Goal: Navigation & Orientation: Find specific page/section

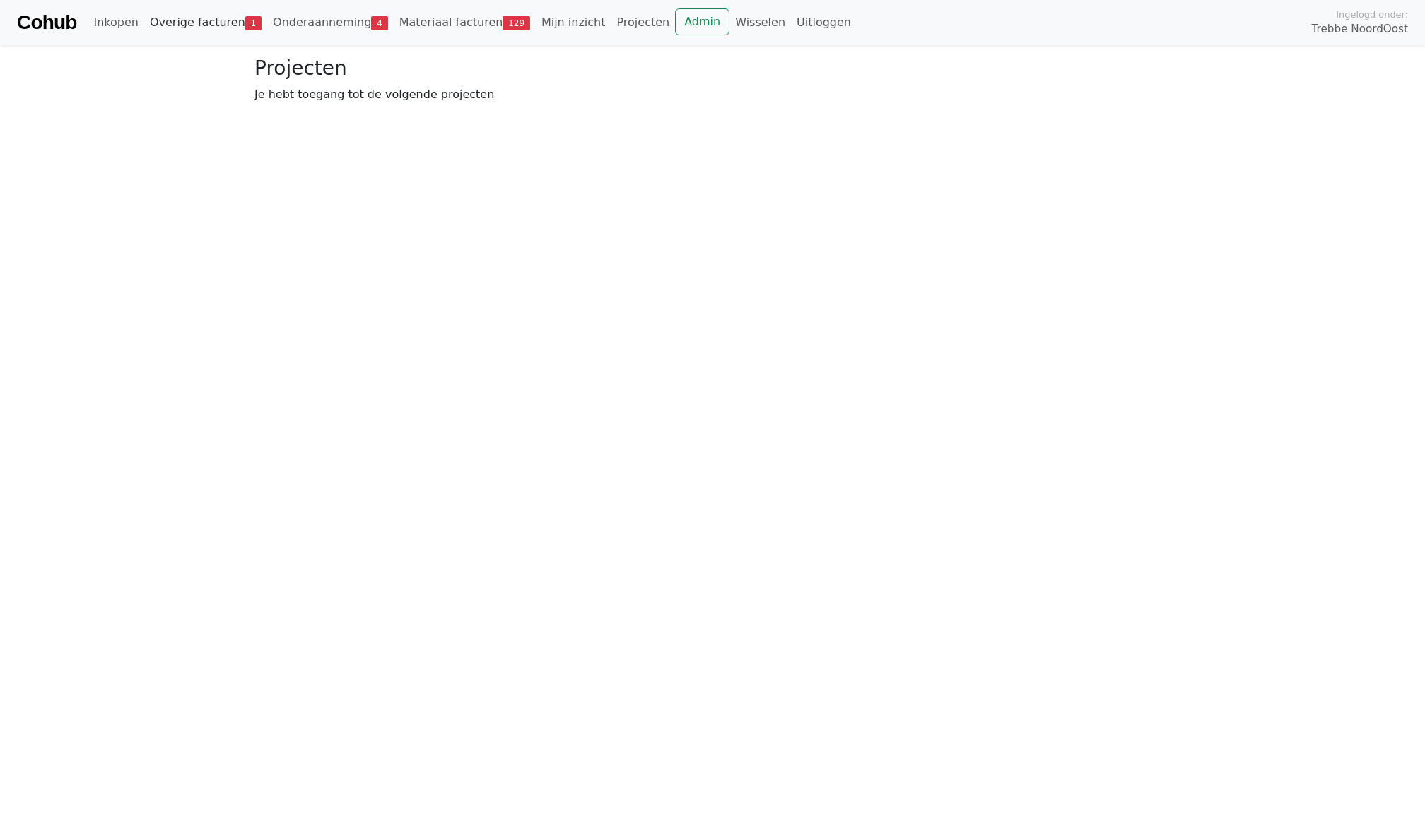
click at [179, 14] on link "Overige facturen 1" at bounding box center [205, 22] width 123 height 28
click at [311, 15] on link "Onderaanneming 4" at bounding box center [330, 22] width 127 height 28
click at [369, 108] on span "Openstaand" at bounding box center [393, 104] width 69 height 14
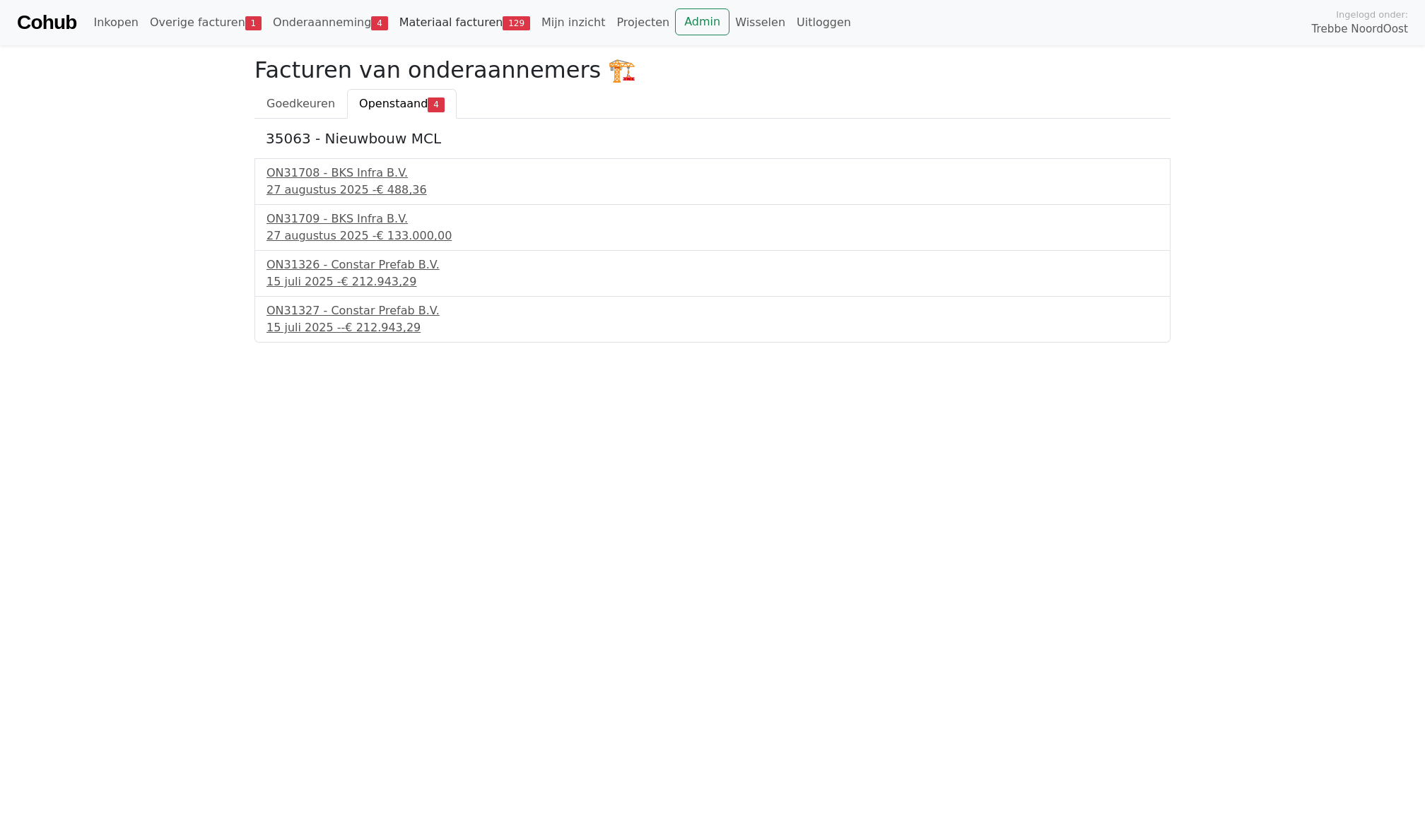
click at [450, 28] on link "Materiaal facturen 129" at bounding box center [465, 22] width 142 height 28
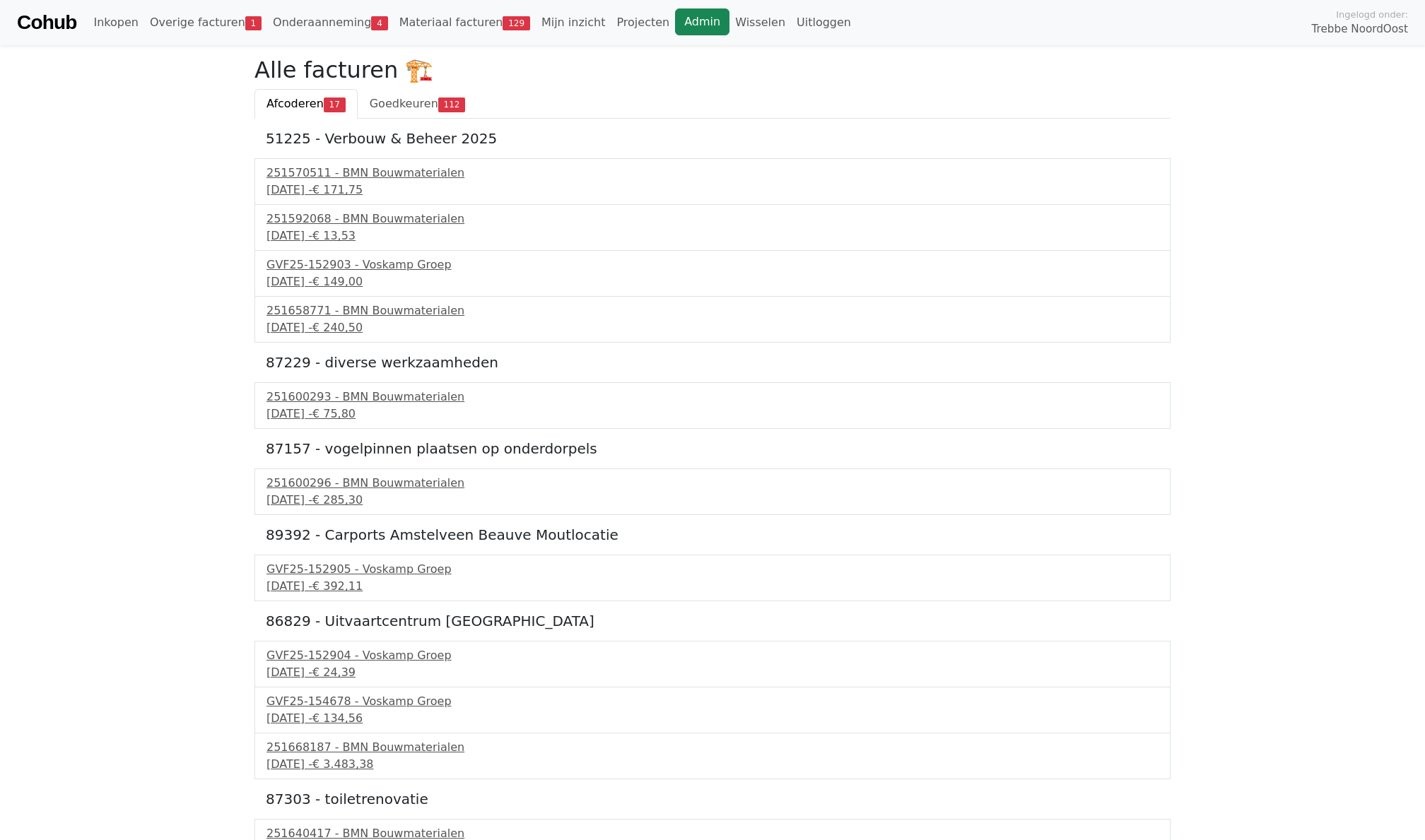
click at [677, 24] on link "Admin" at bounding box center [701, 21] width 54 height 27
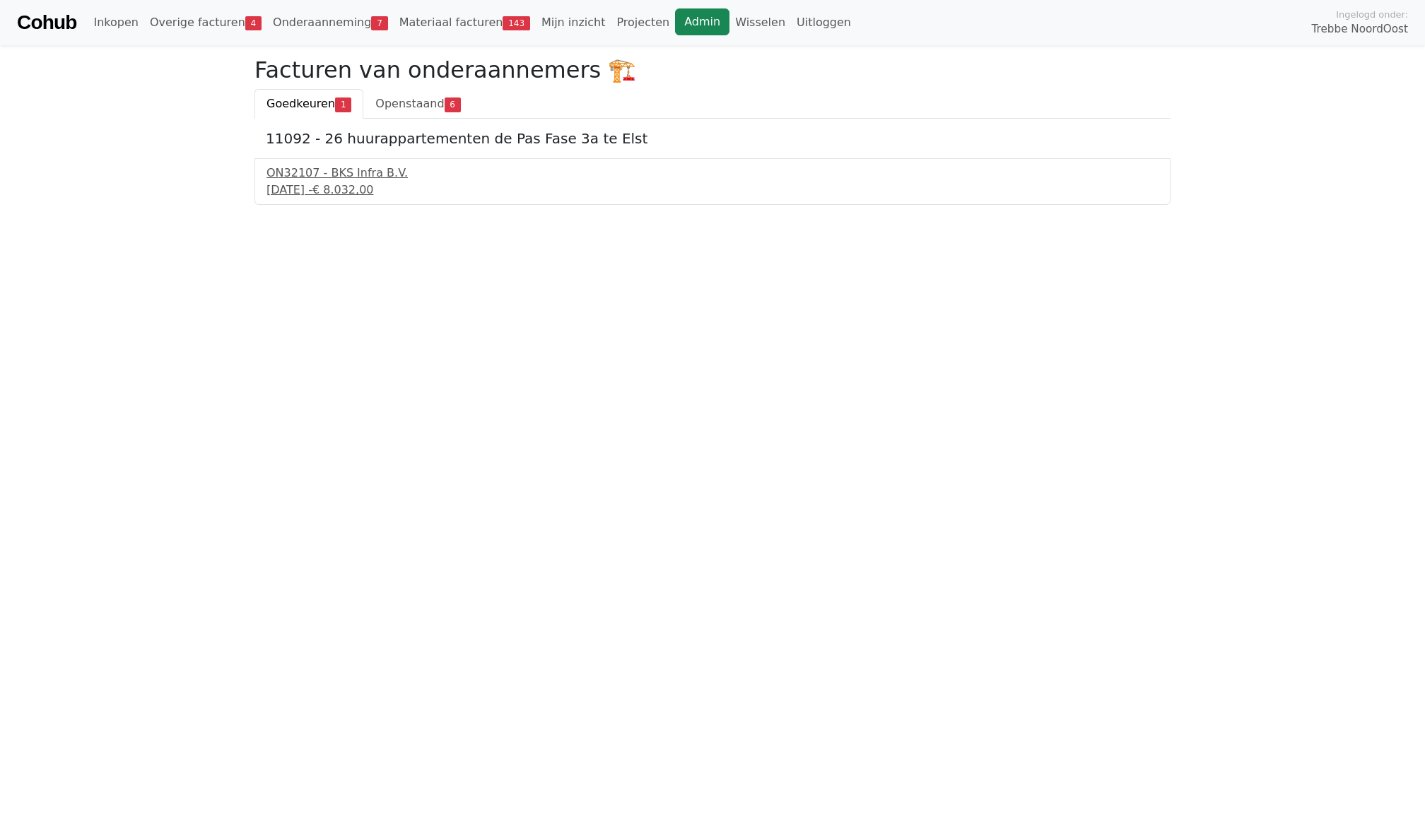
click at [685, 21] on link "Admin" at bounding box center [701, 21] width 54 height 27
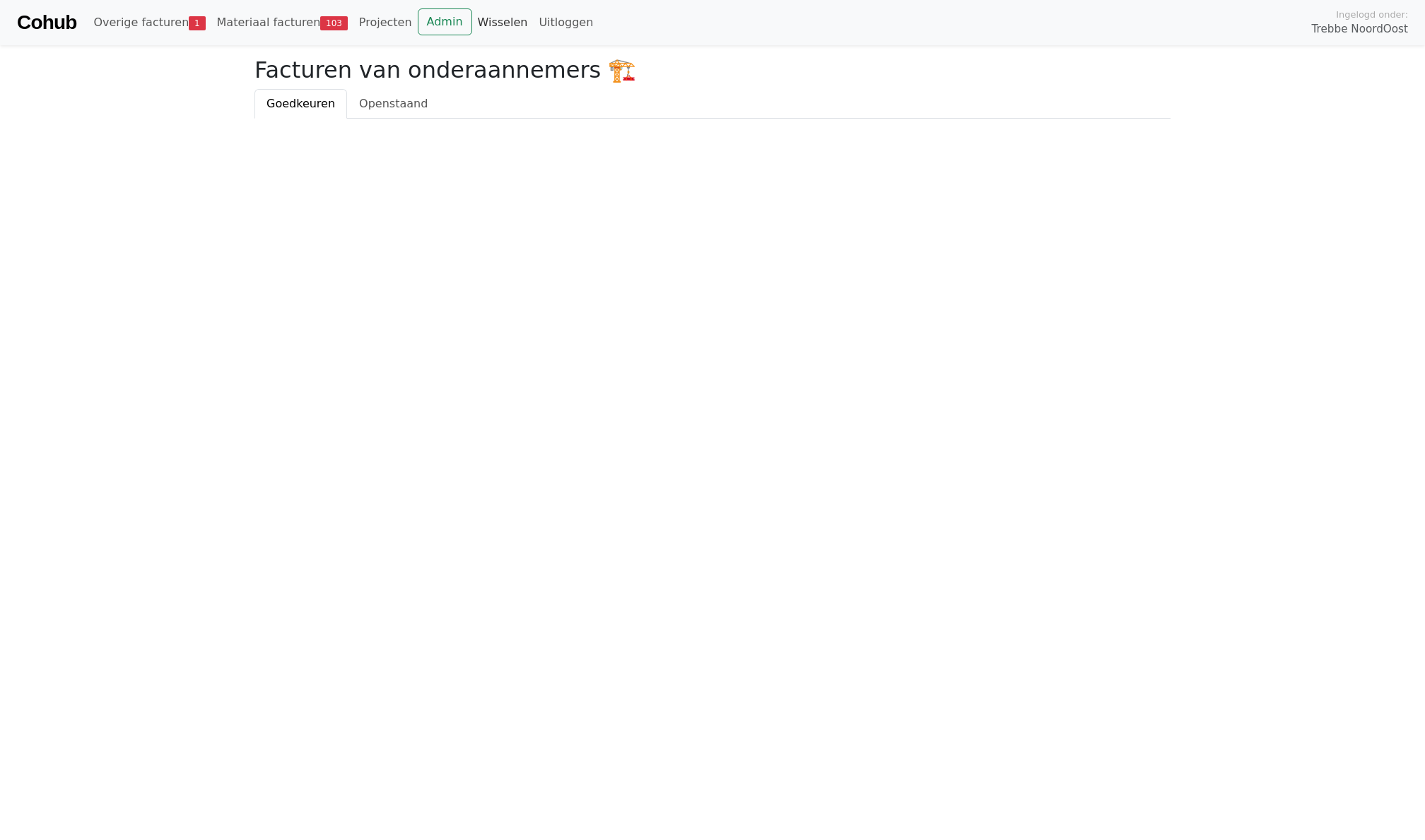
click at [481, 29] on link "Wisselen" at bounding box center [503, 22] width 62 height 28
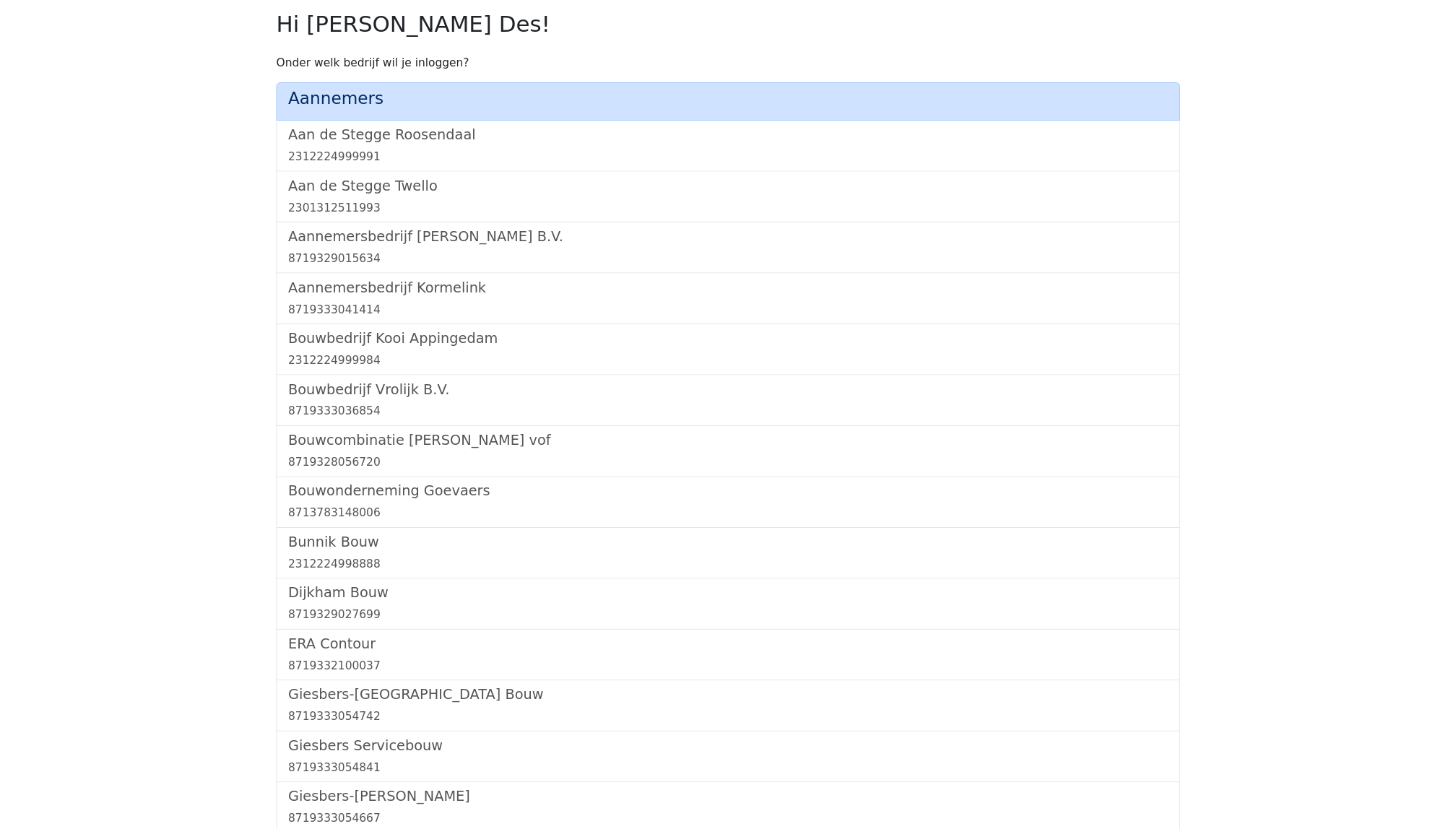
scroll to position [1510, 0]
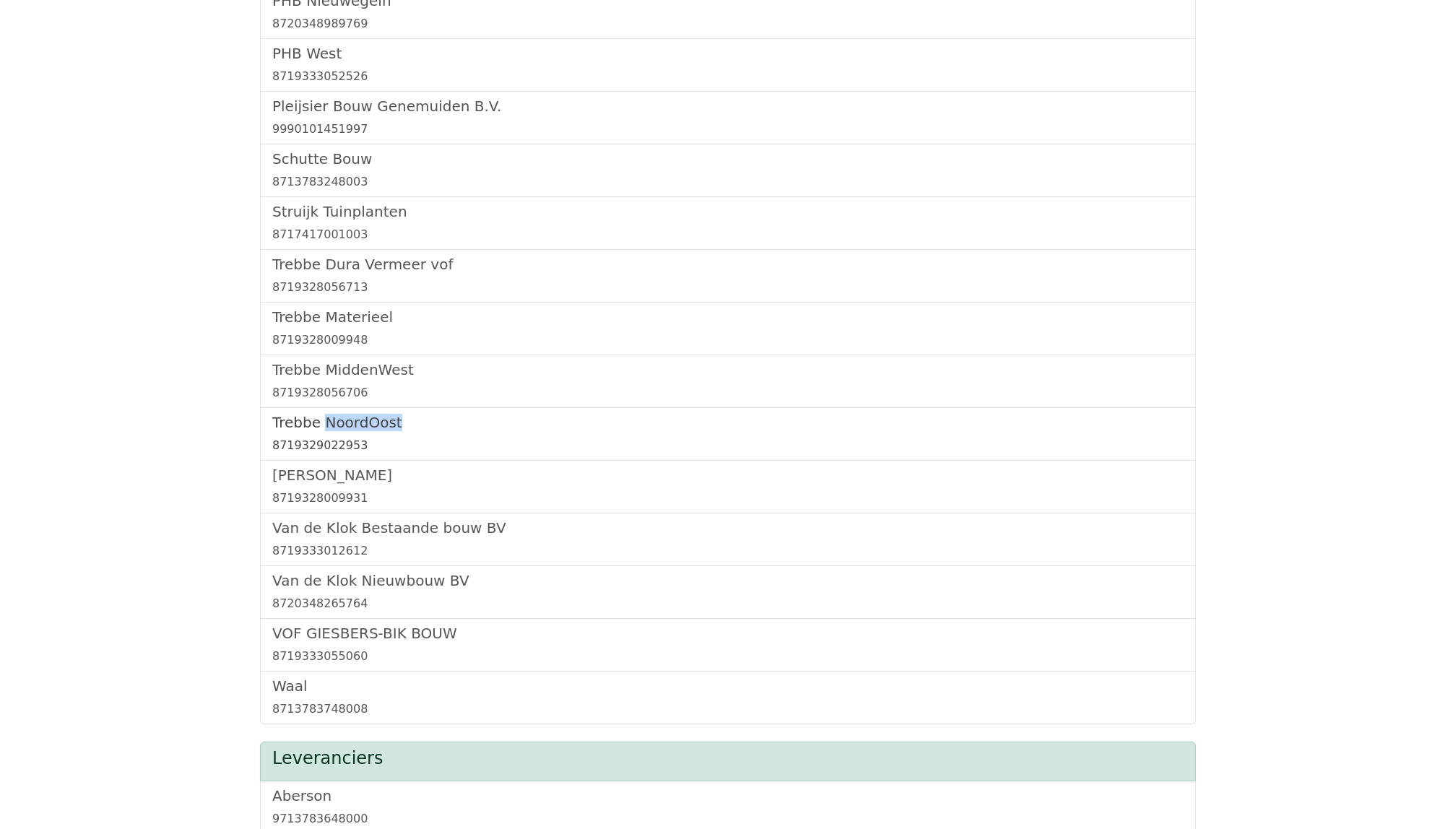
click at [328, 441] on link "Trebbe NoordOost 8719329022953" at bounding box center [728, 434] width 912 height 41
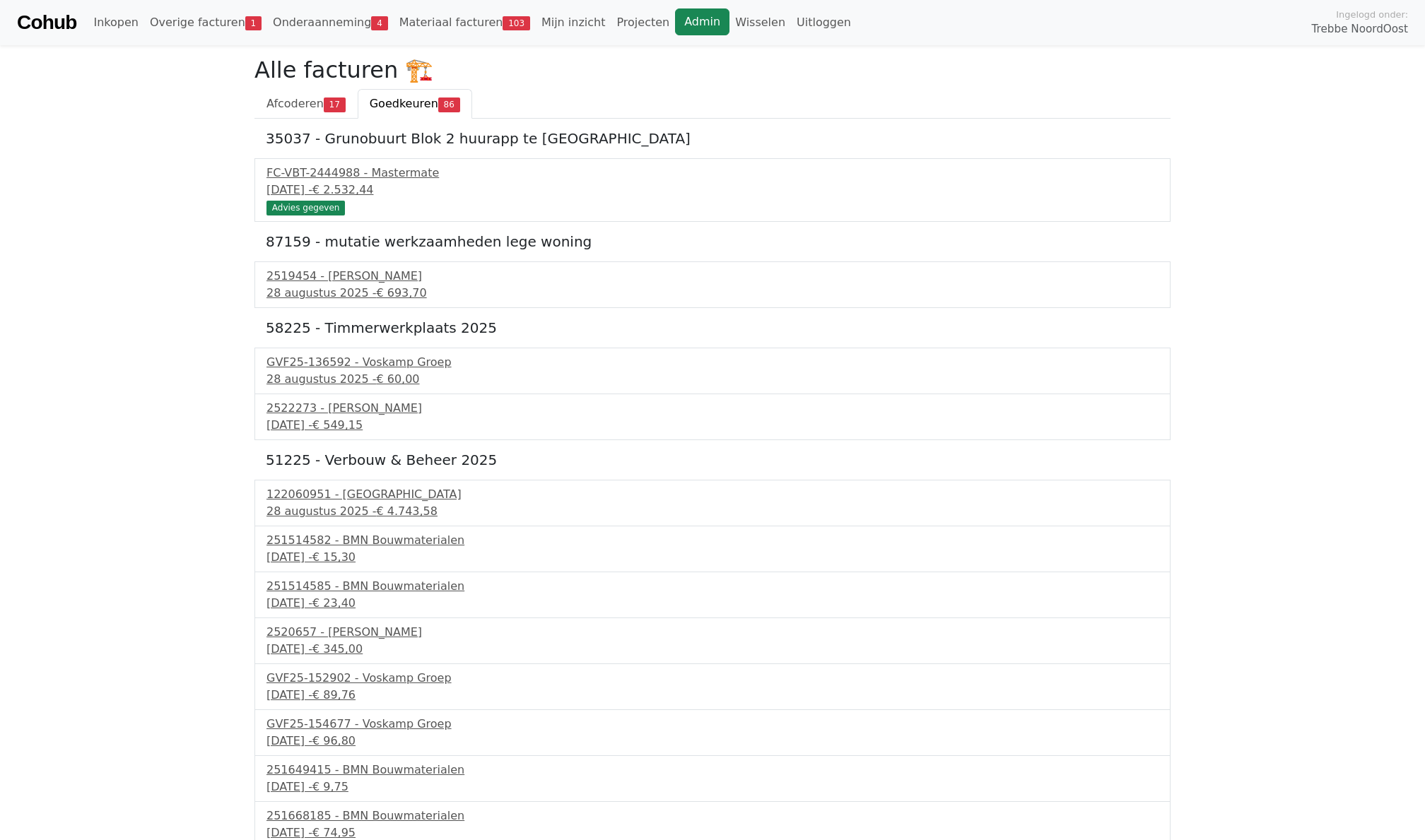
click at [700, 21] on link "Admin" at bounding box center [701, 21] width 54 height 27
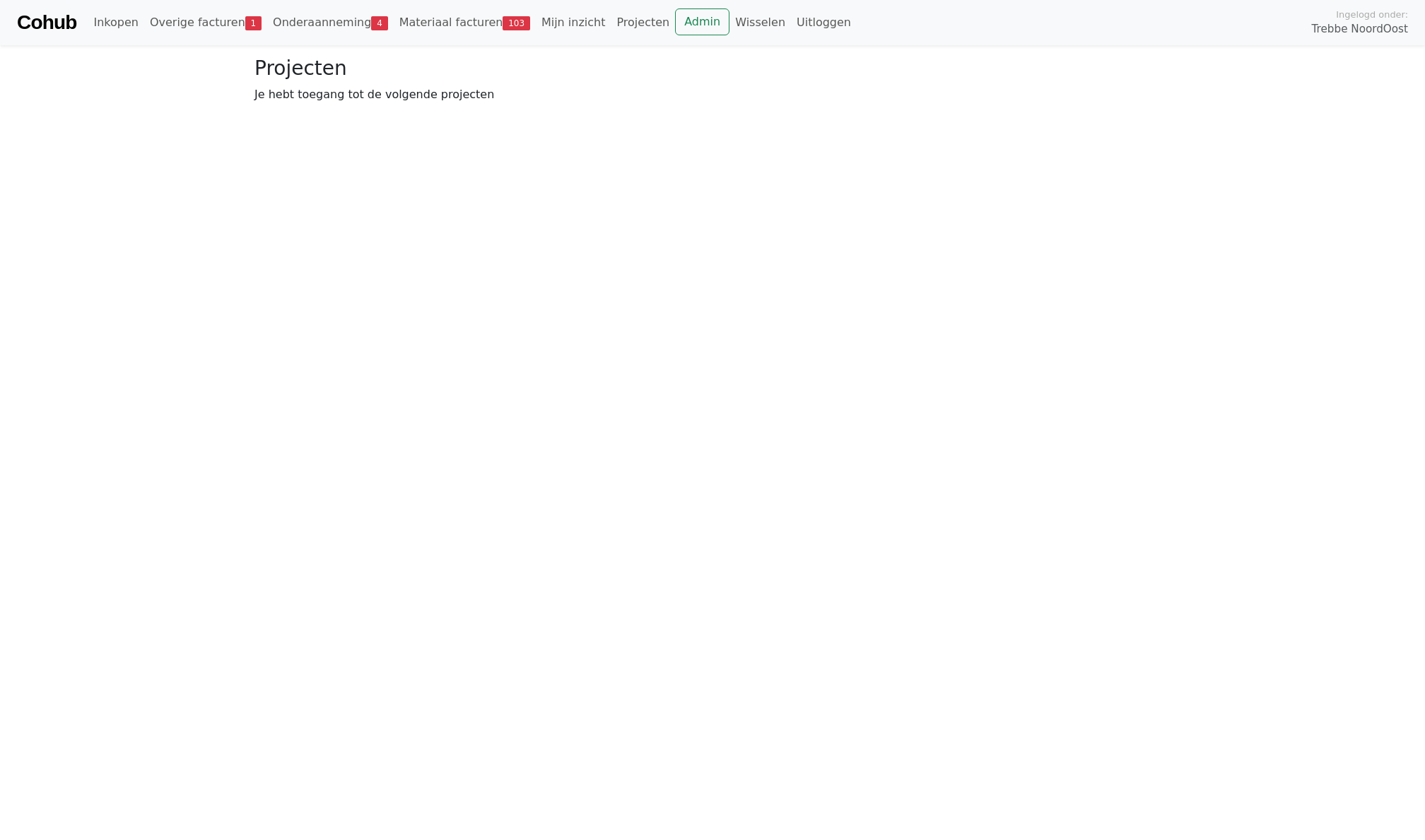
click at [224, 25] on link "Overige facturen 1" at bounding box center [205, 22] width 123 height 28
click at [730, 27] on link "Wisselen" at bounding box center [760, 22] width 62 height 28
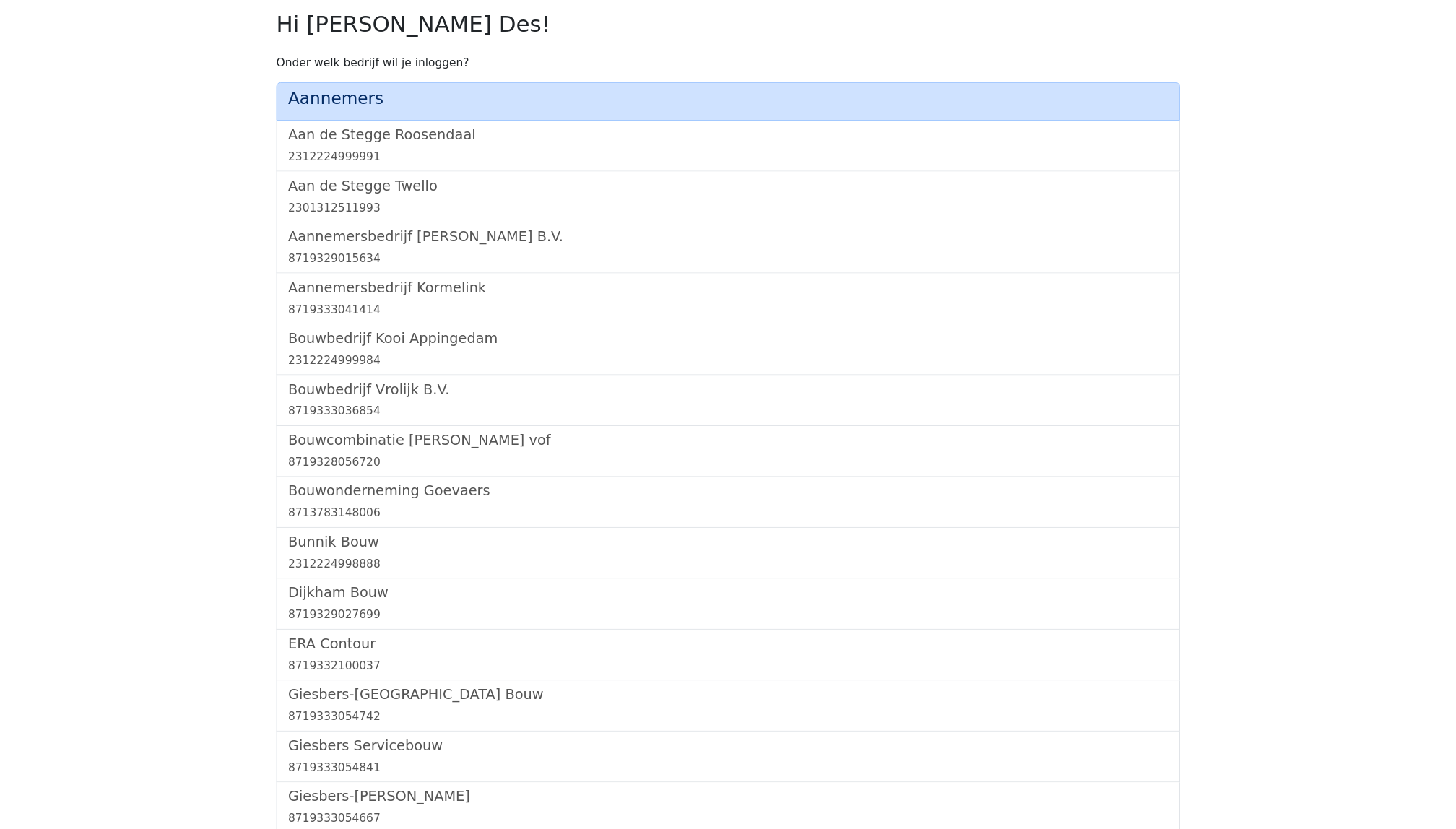
scroll to position [1510, 0]
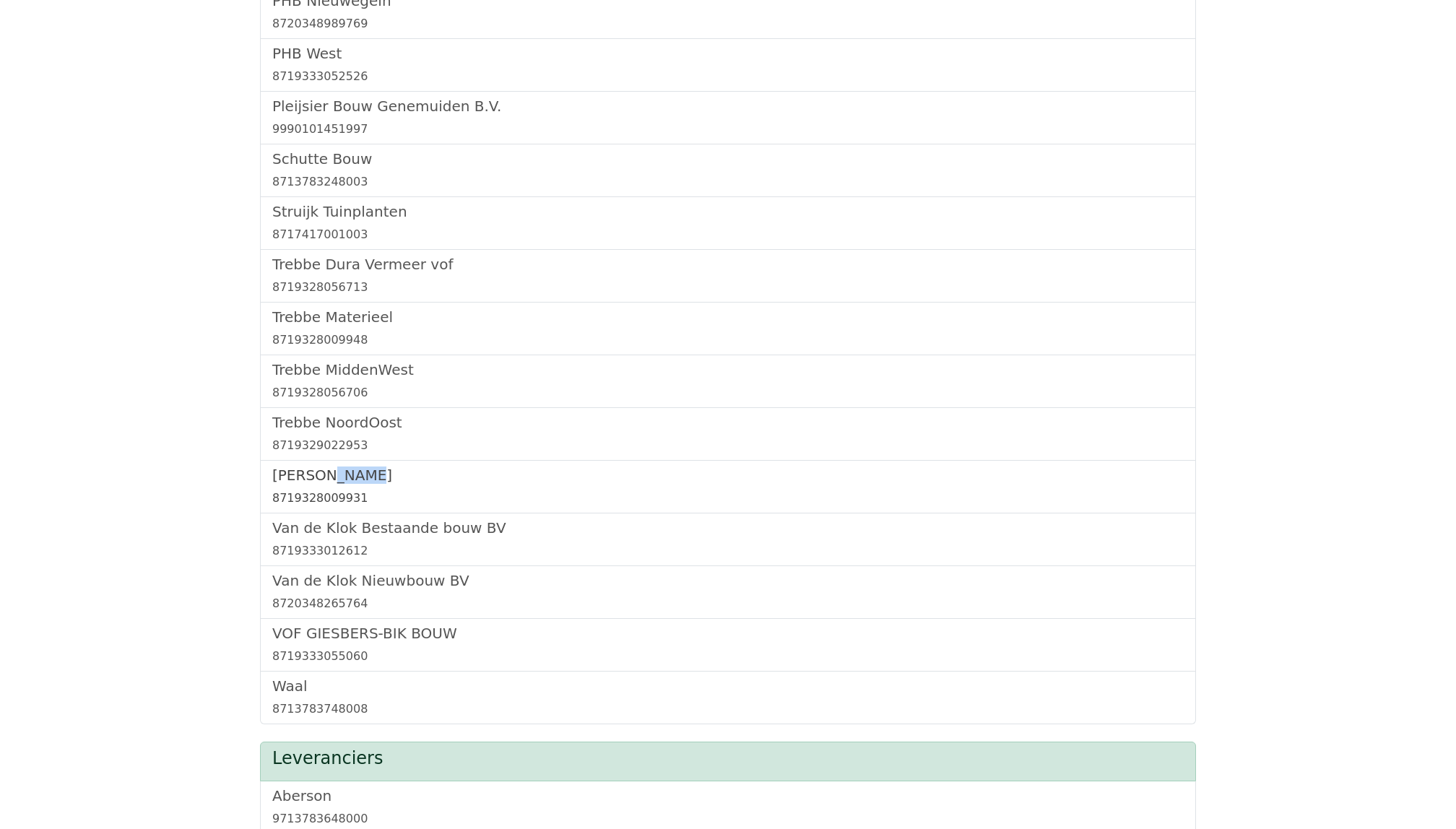
click at [304, 484] on h5 "Trebbe Wonen" at bounding box center [728, 475] width 912 height 17
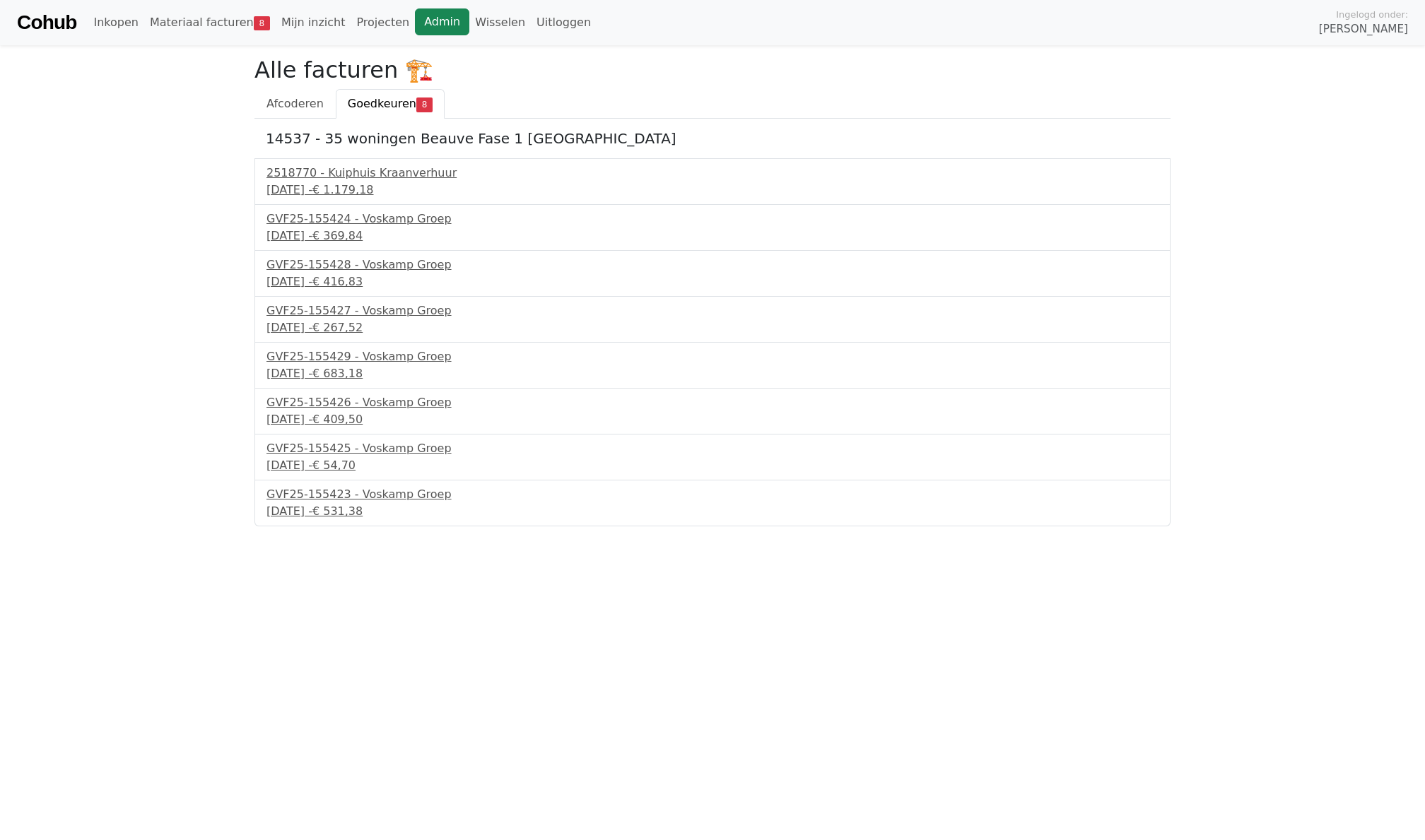
click at [417, 17] on link "Admin" at bounding box center [442, 21] width 54 height 27
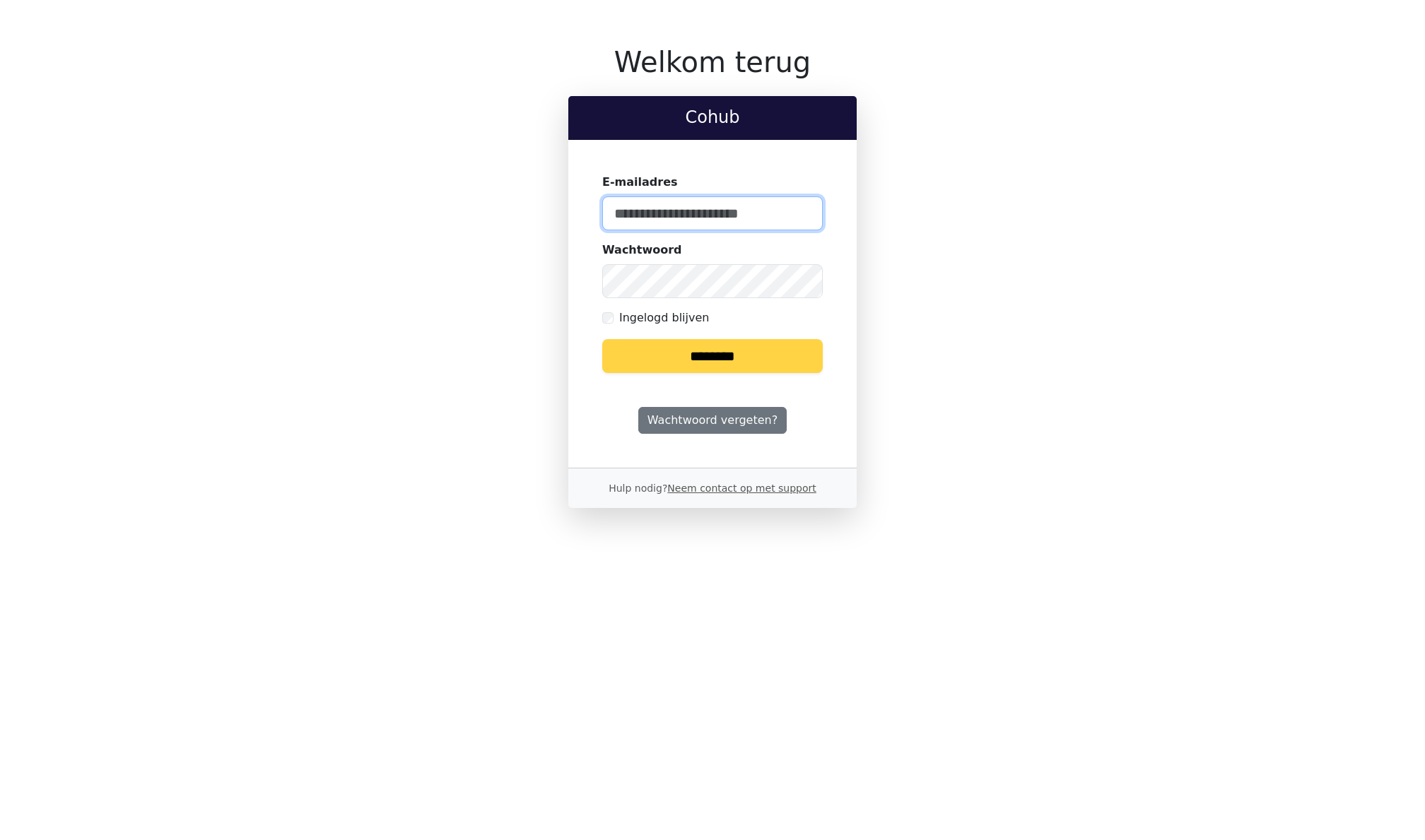
type input "**********"
click at [642, 317] on label "Ingelogd blijven" at bounding box center [664, 318] width 90 height 17
click at [642, 329] on form "**********" at bounding box center [712, 274] width 221 height 200
click at [640, 345] on input "********" at bounding box center [712, 356] width 221 height 34
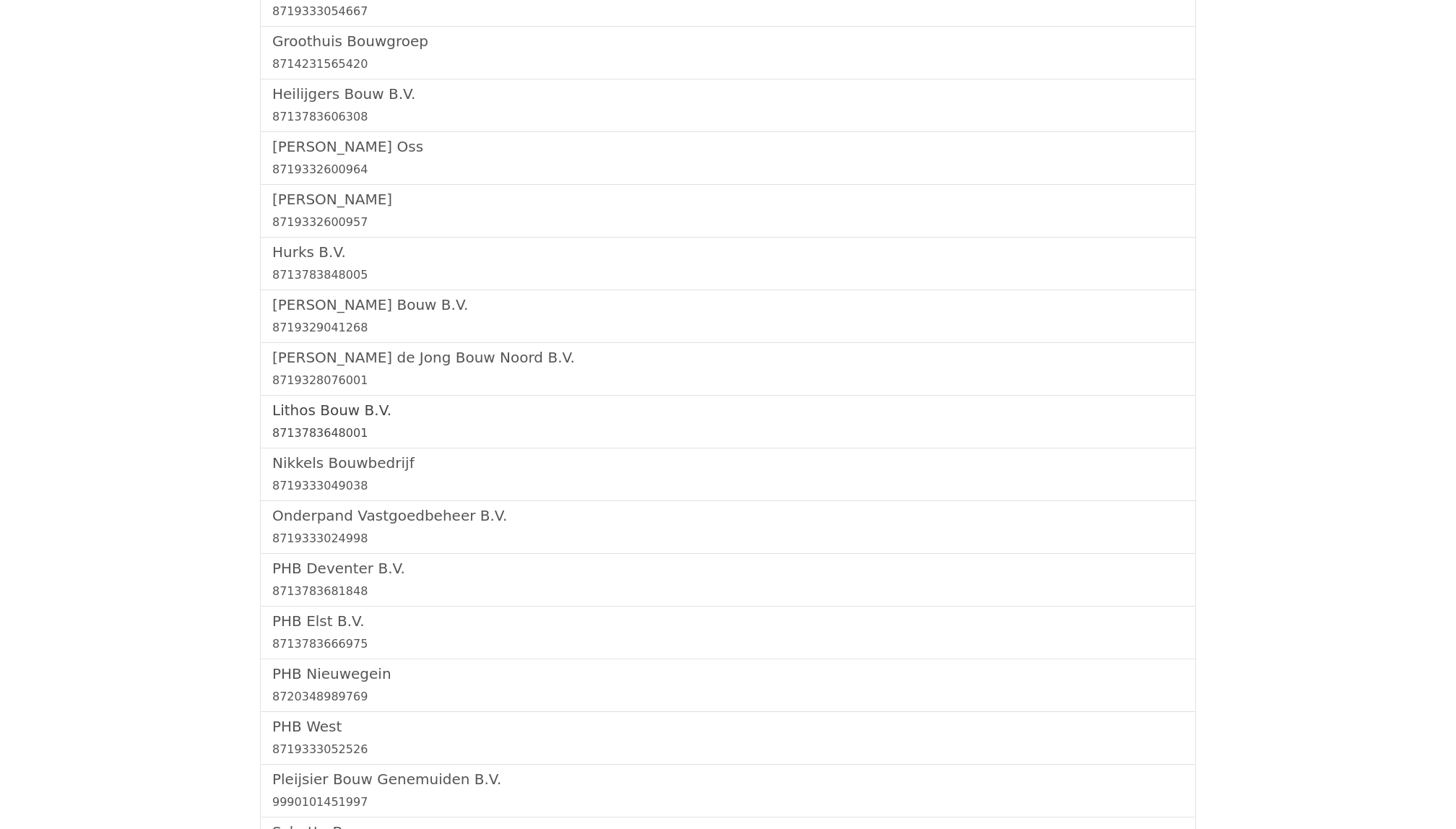
scroll to position [1525, 0]
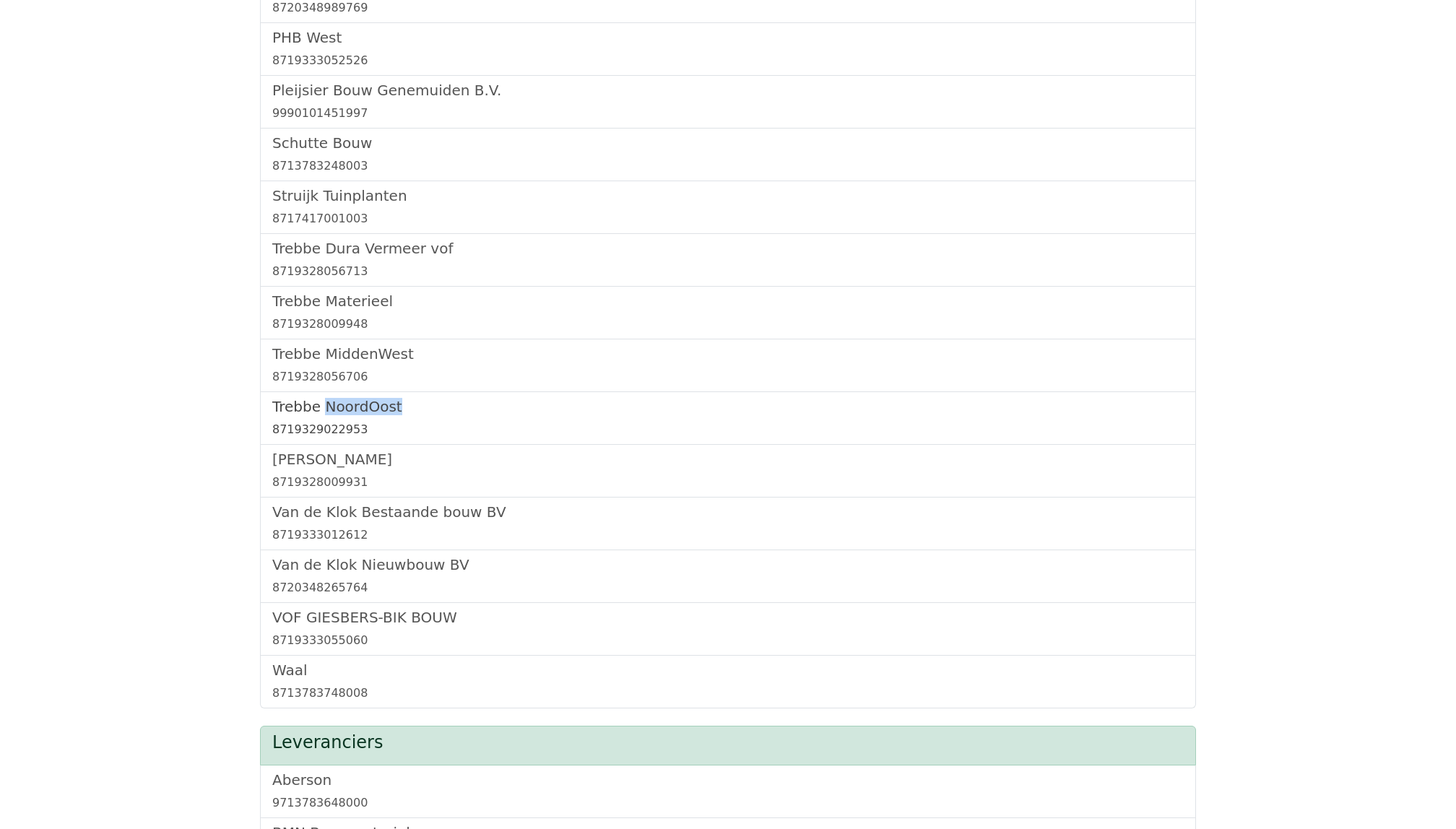
click at [329, 413] on h5 "Trebbe NoordOost" at bounding box center [728, 406] width 912 height 17
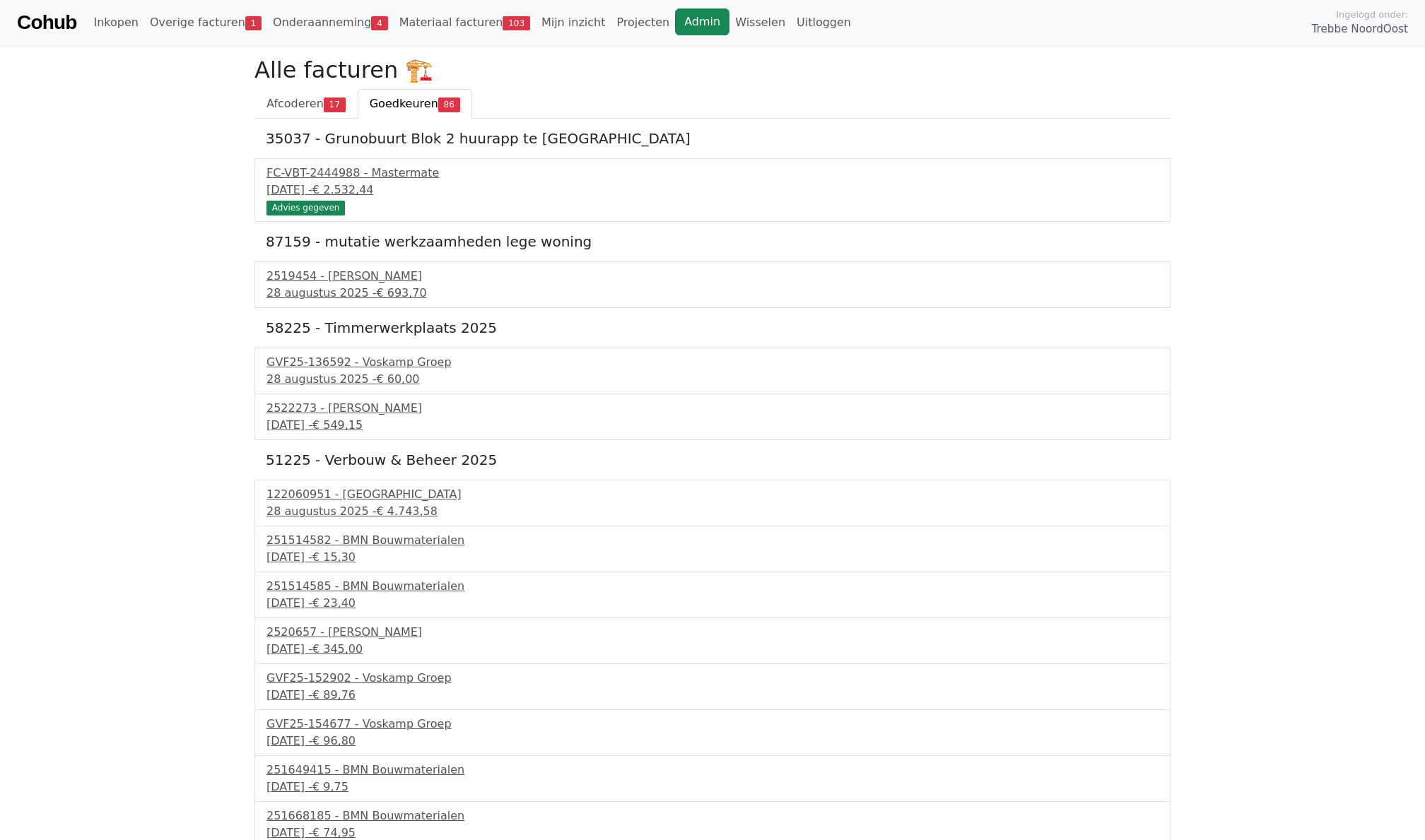
click at [687, 33] on link "Admin" at bounding box center [701, 21] width 54 height 27
